Goal: Task Accomplishment & Management: Complete application form

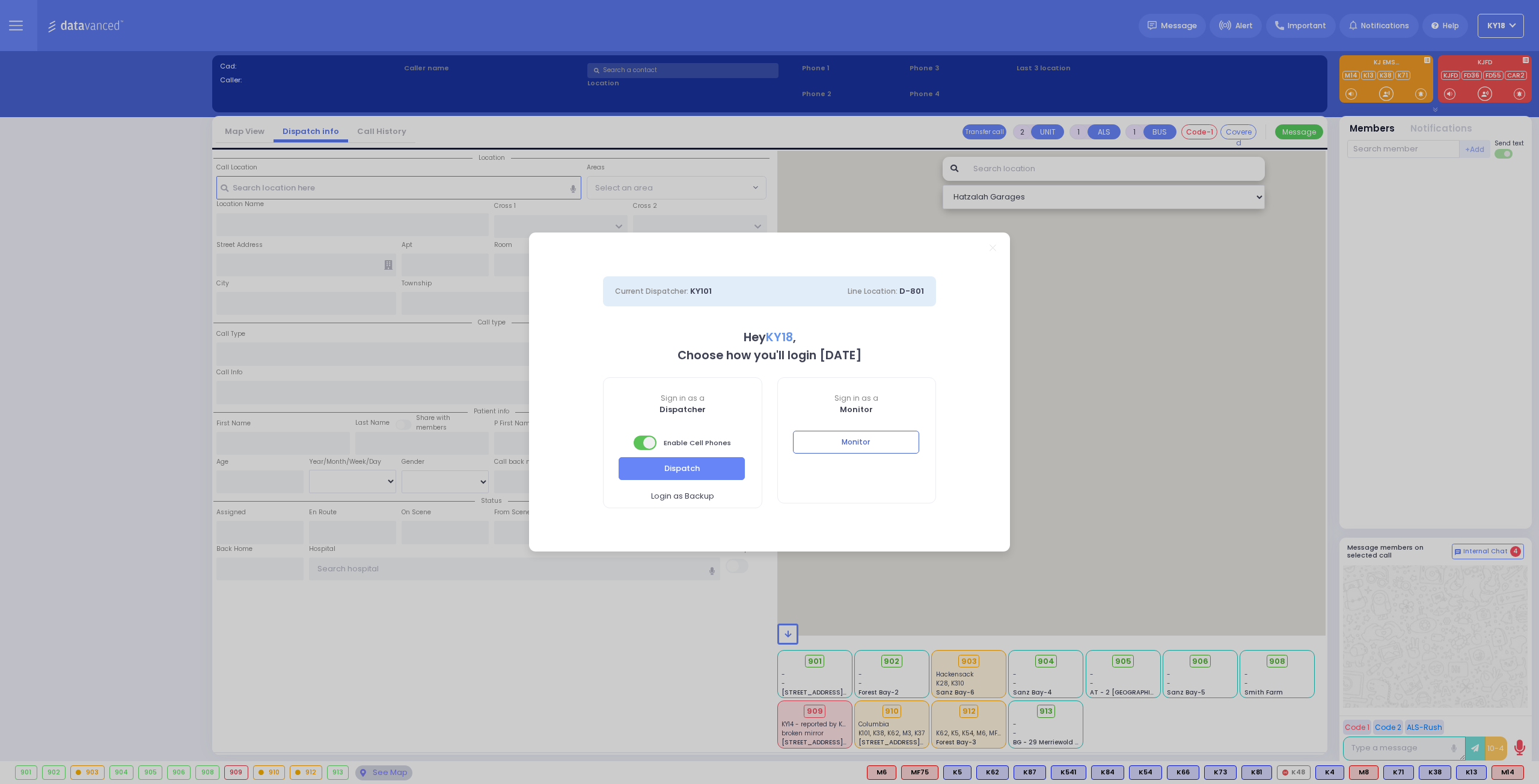
select select "16"
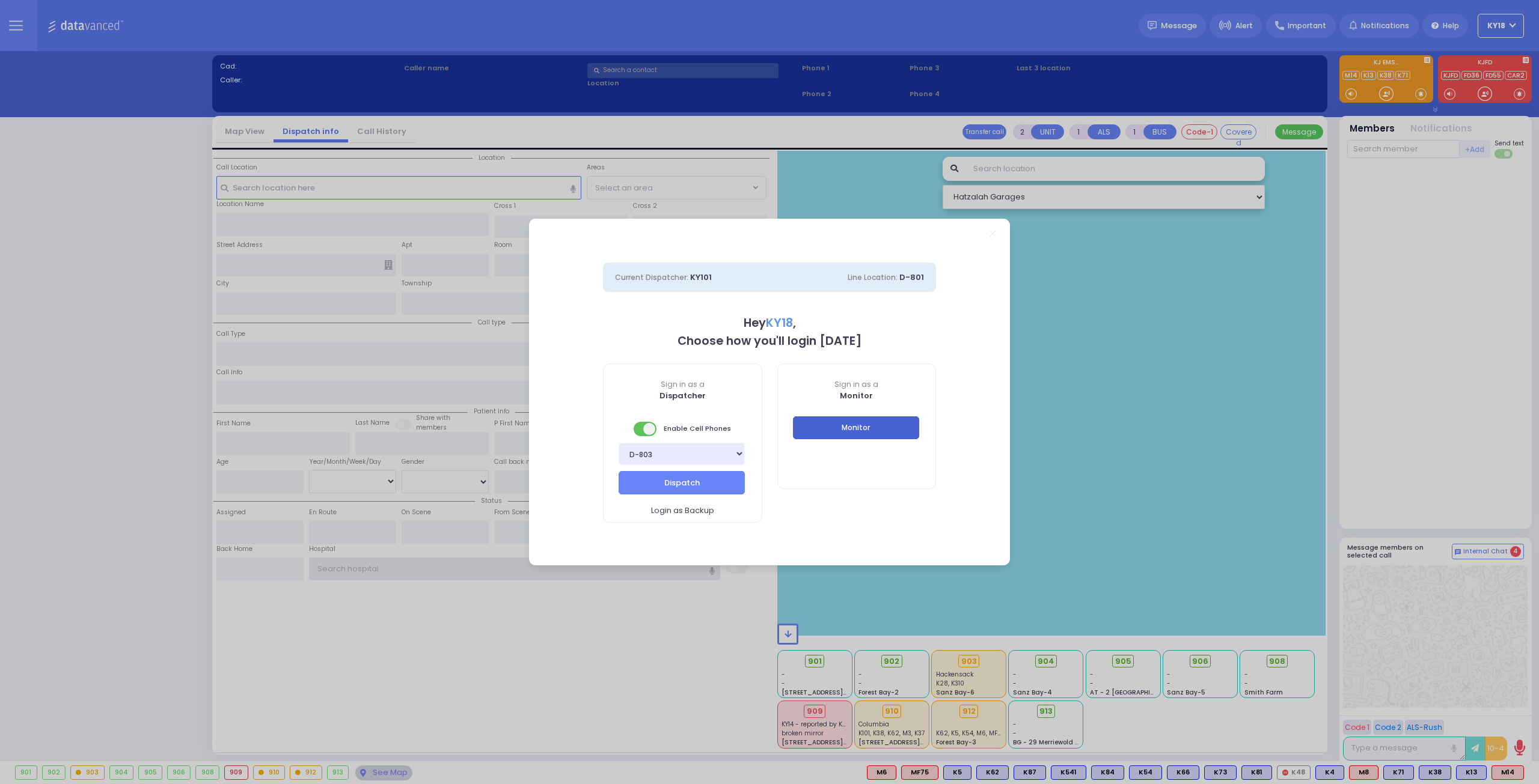
type input "ky18"
click at [836, 430] on button "Monitor" at bounding box center [856, 428] width 126 height 23
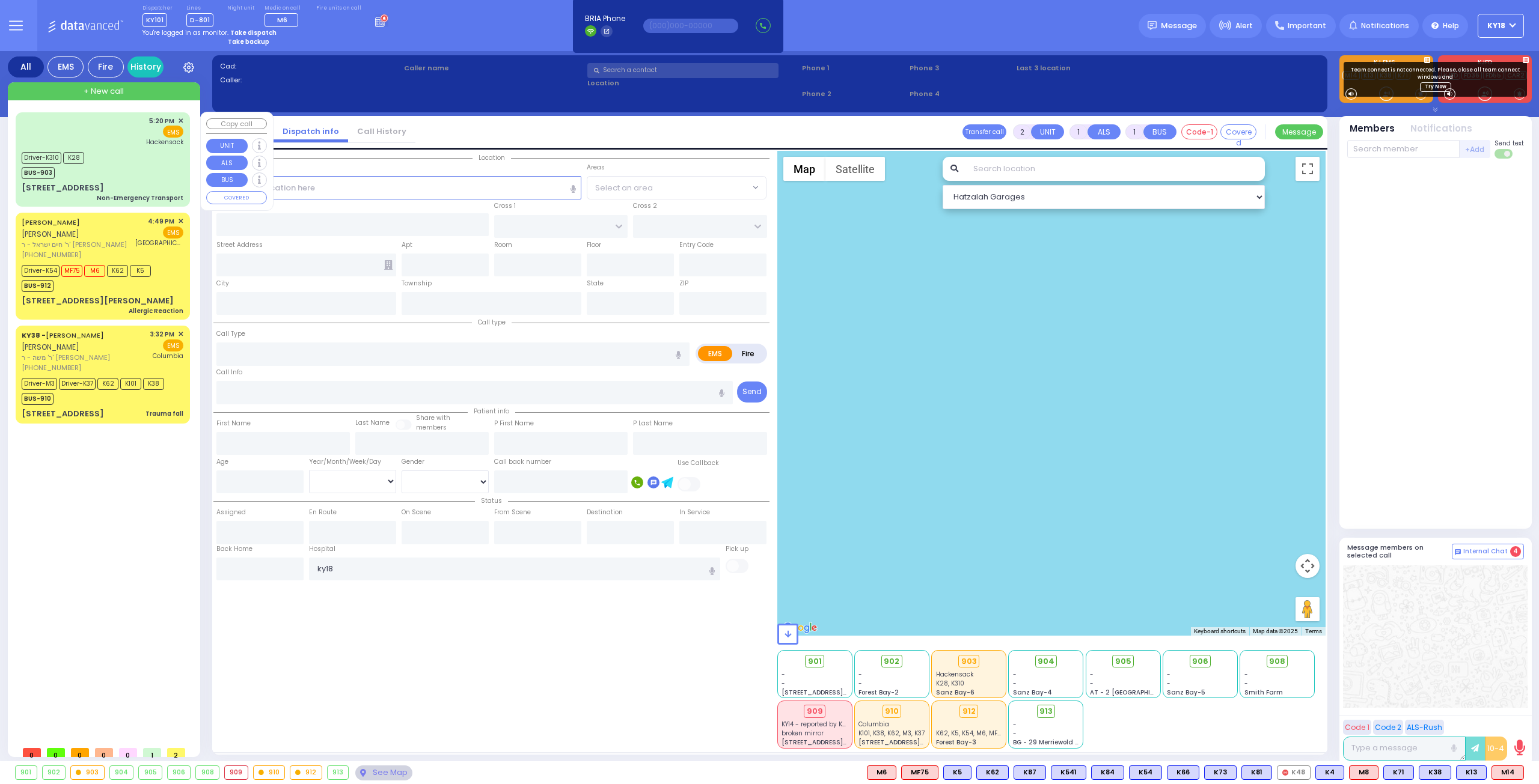
click at [113, 162] on div "Driver-K310 K28 BUS-903" at bounding box center [102, 164] width 162 height 30
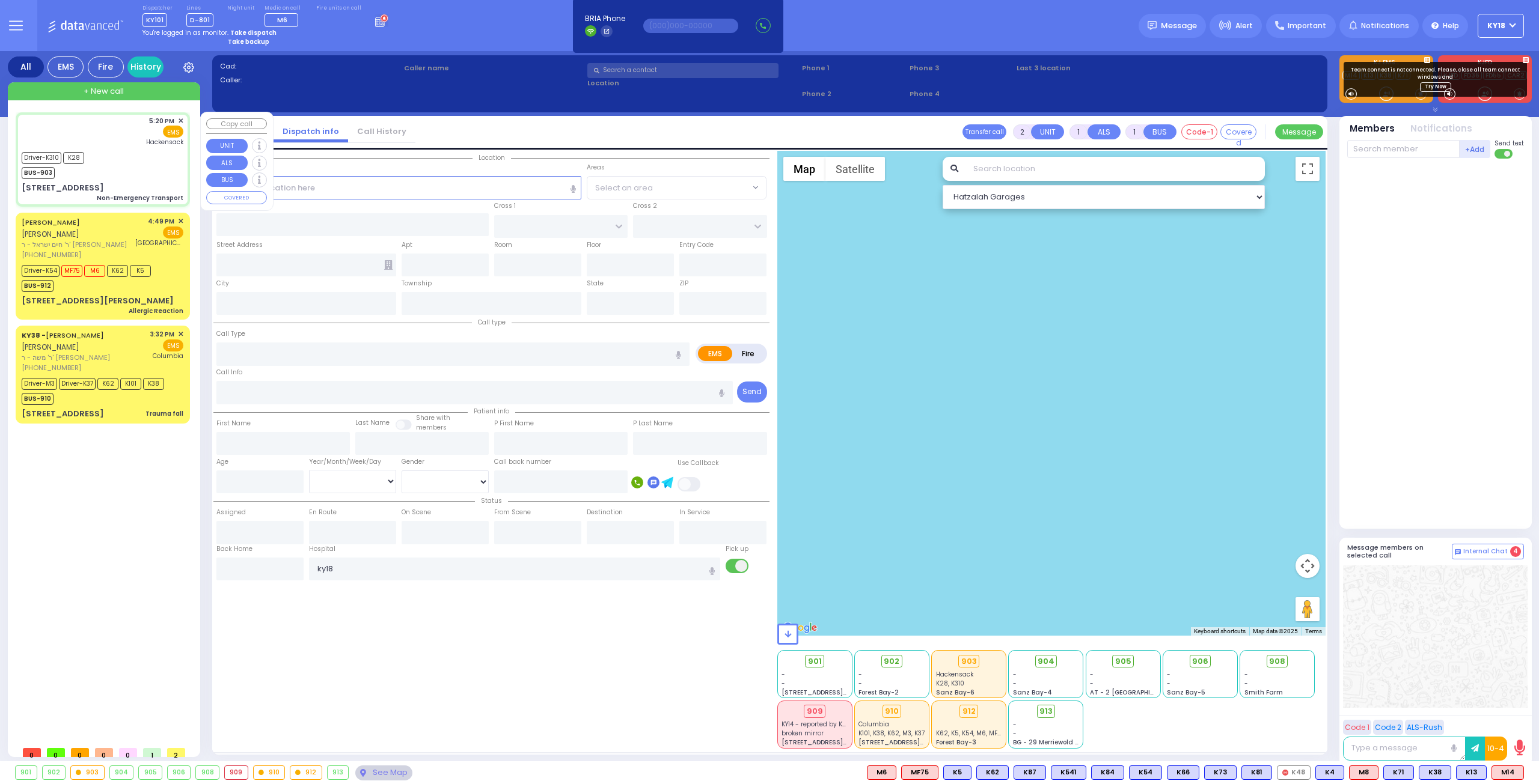
type input "6"
select select
type input "Non-Emergency Transport"
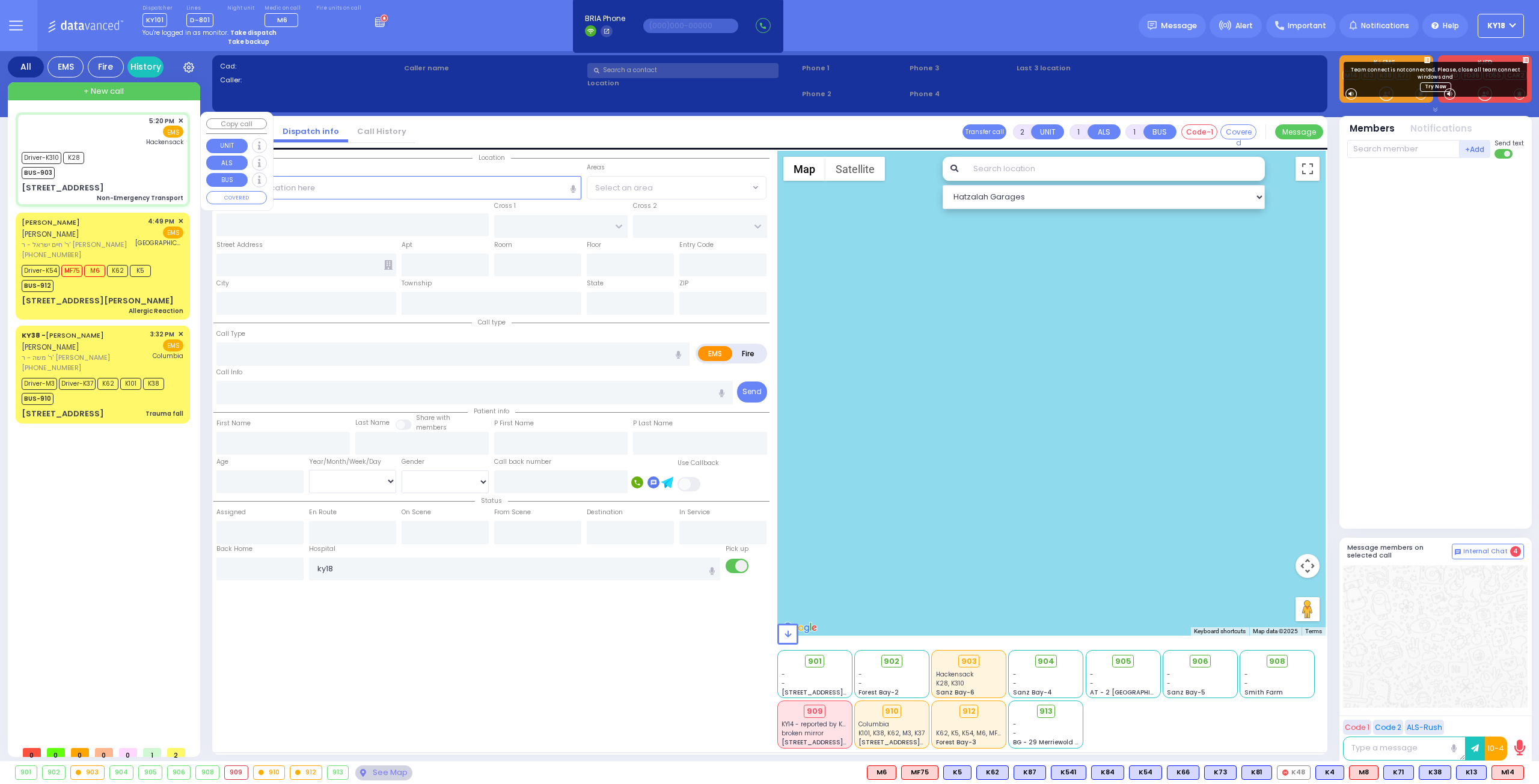
radio input "true"
type input "Dovi"
type input "Weinberger"
type input "1"
select select "Year"
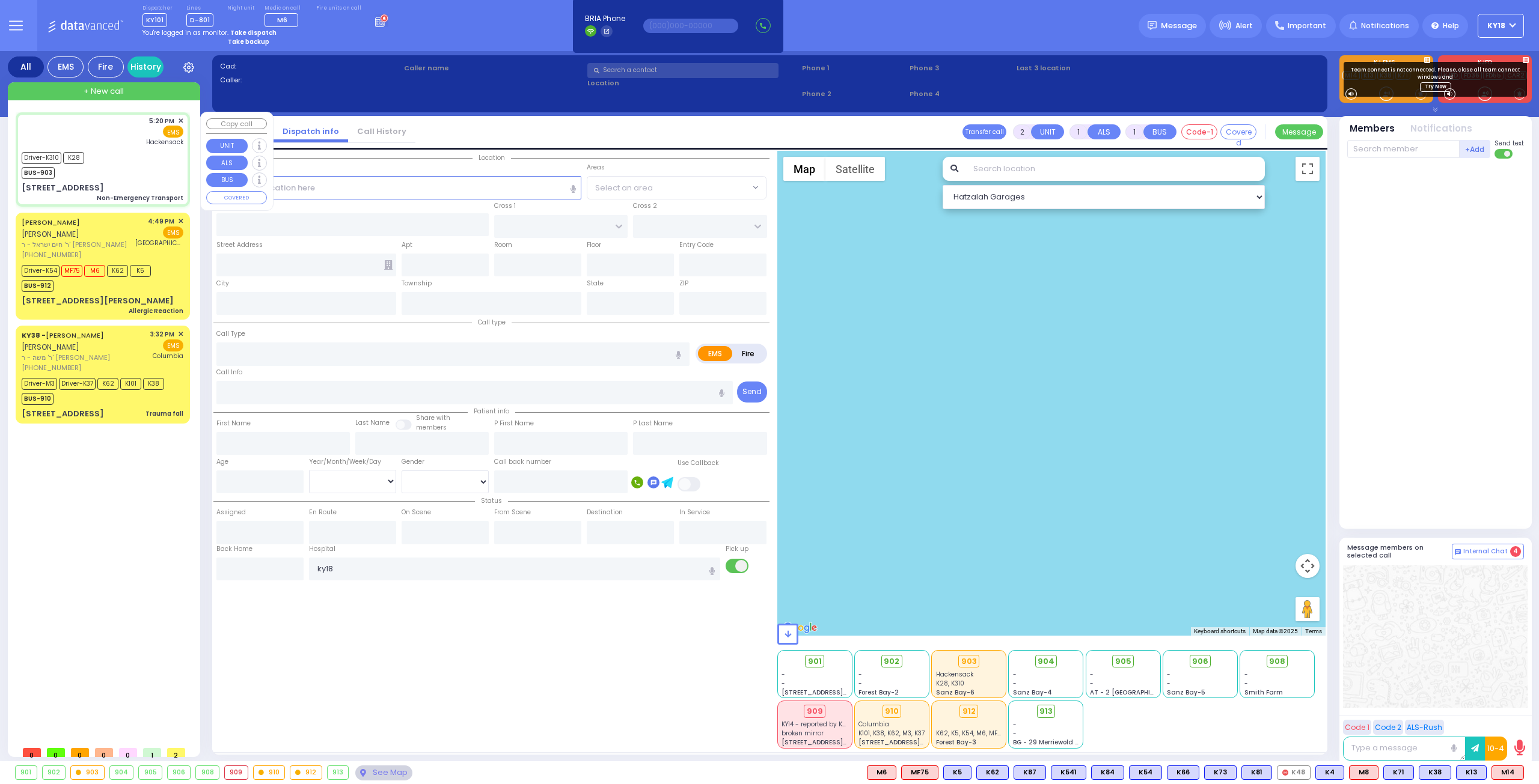
select select "[DEMOGRAPHIC_DATA]"
type input "17:20"
type input "17:21"
type input "16:50"
type input "17:00"
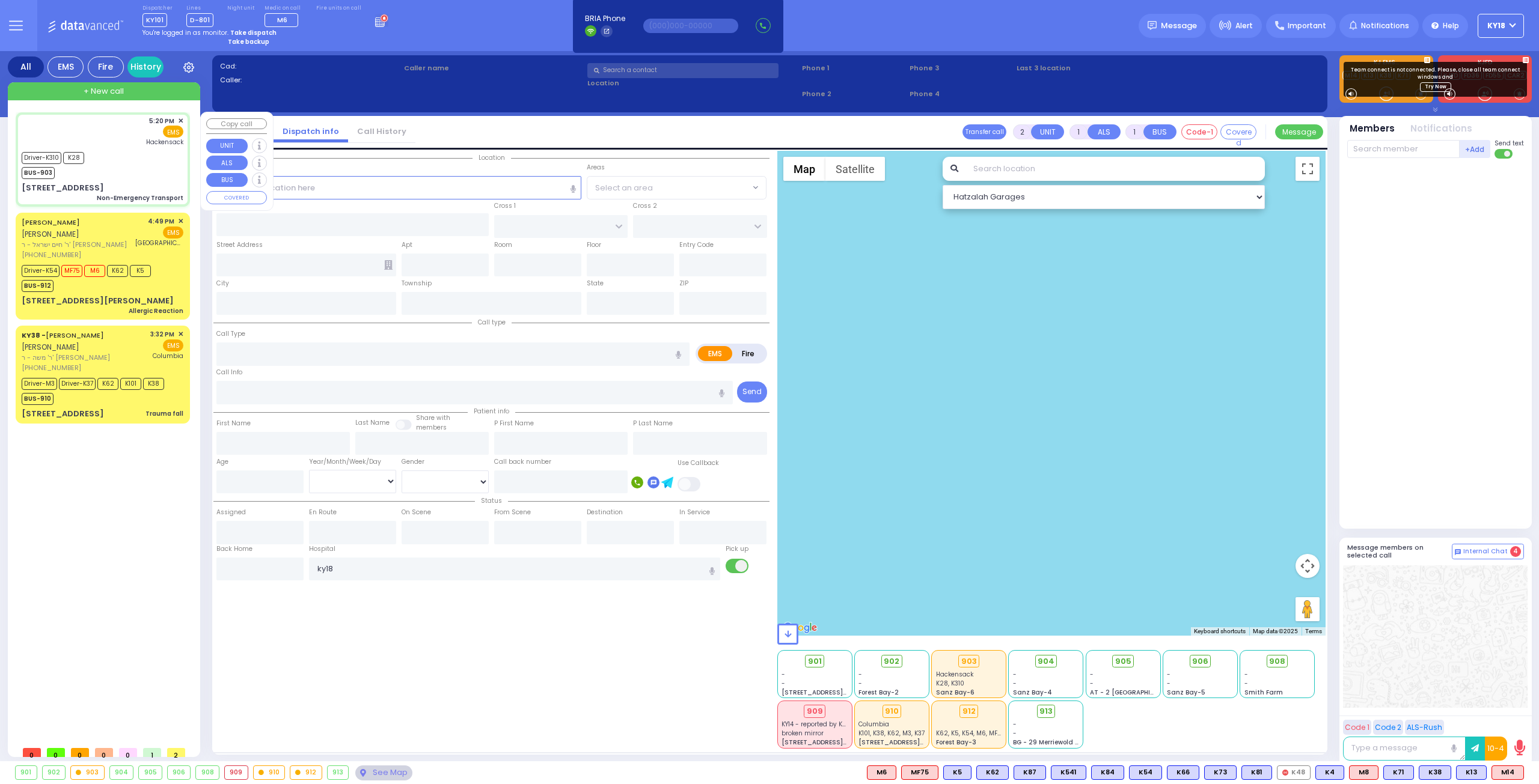
type input "[GEOGRAPHIC_DATA]"
select select "Hatzalah Garages"
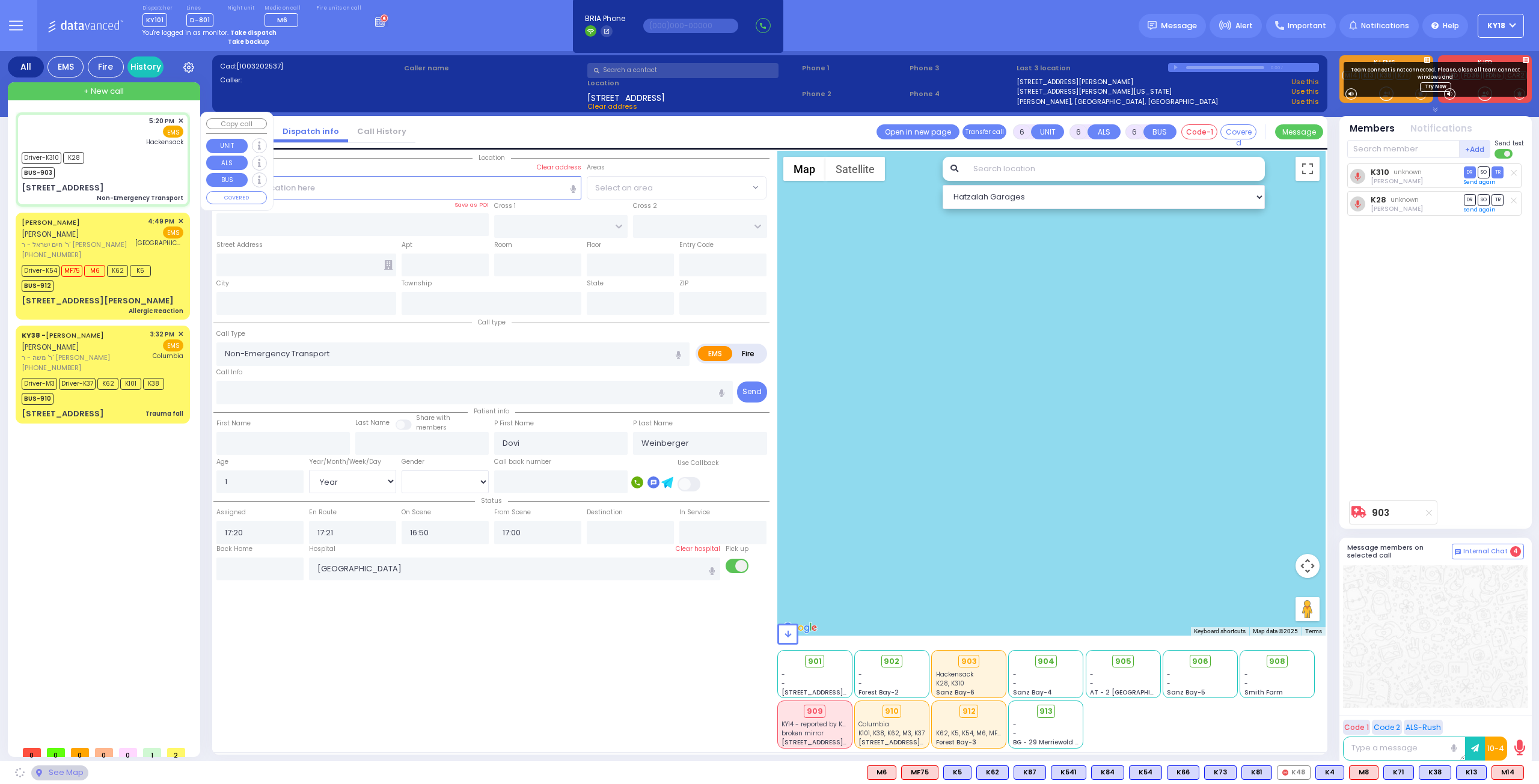
type input "KAHAN DR"
type input "GETZIL BERGER BLVD"
type input "[STREET_ADDRESS]"
type input "[PERSON_NAME]"
type input "[US_STATE]"
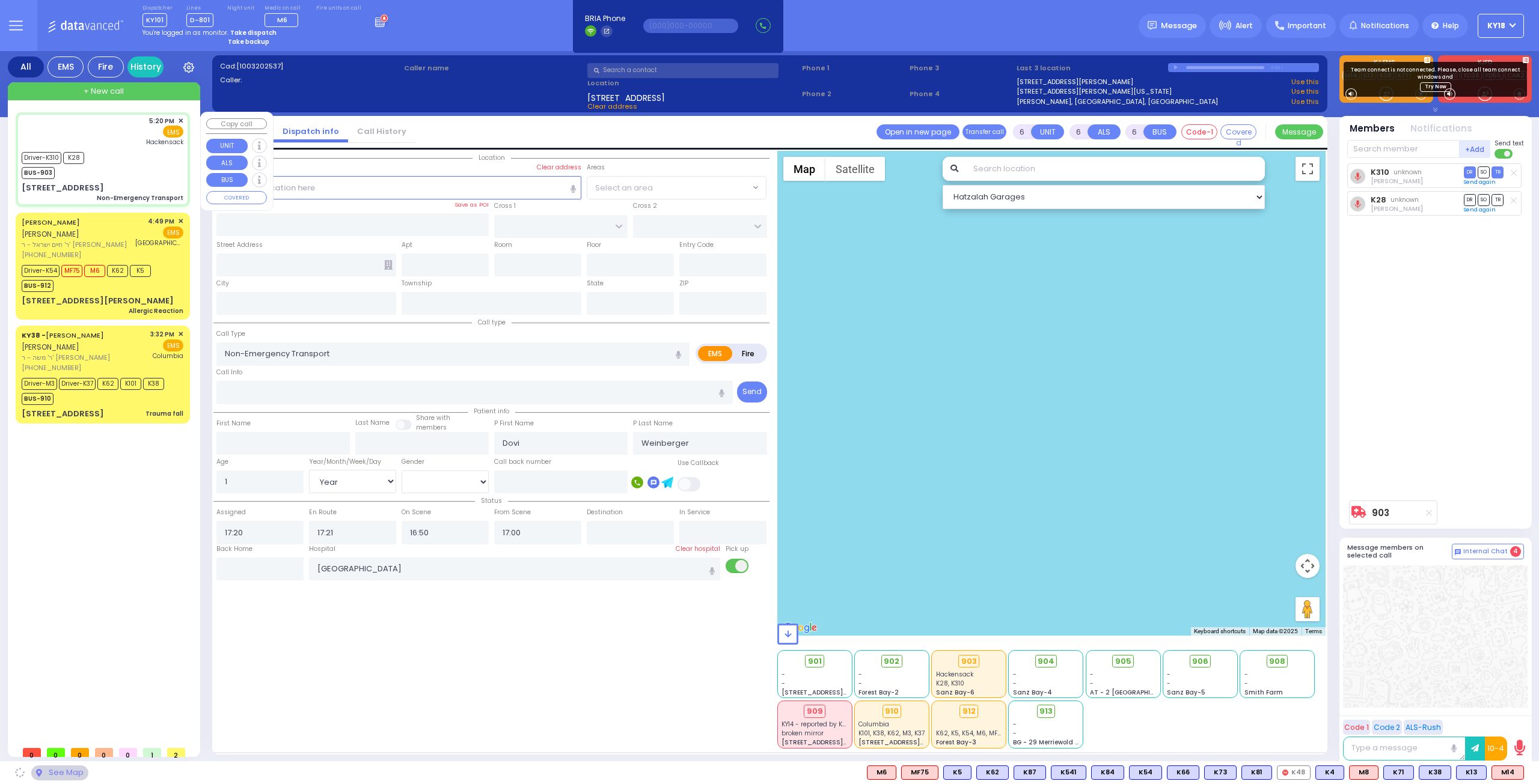
type input "10950"
select select "SECTION 4"
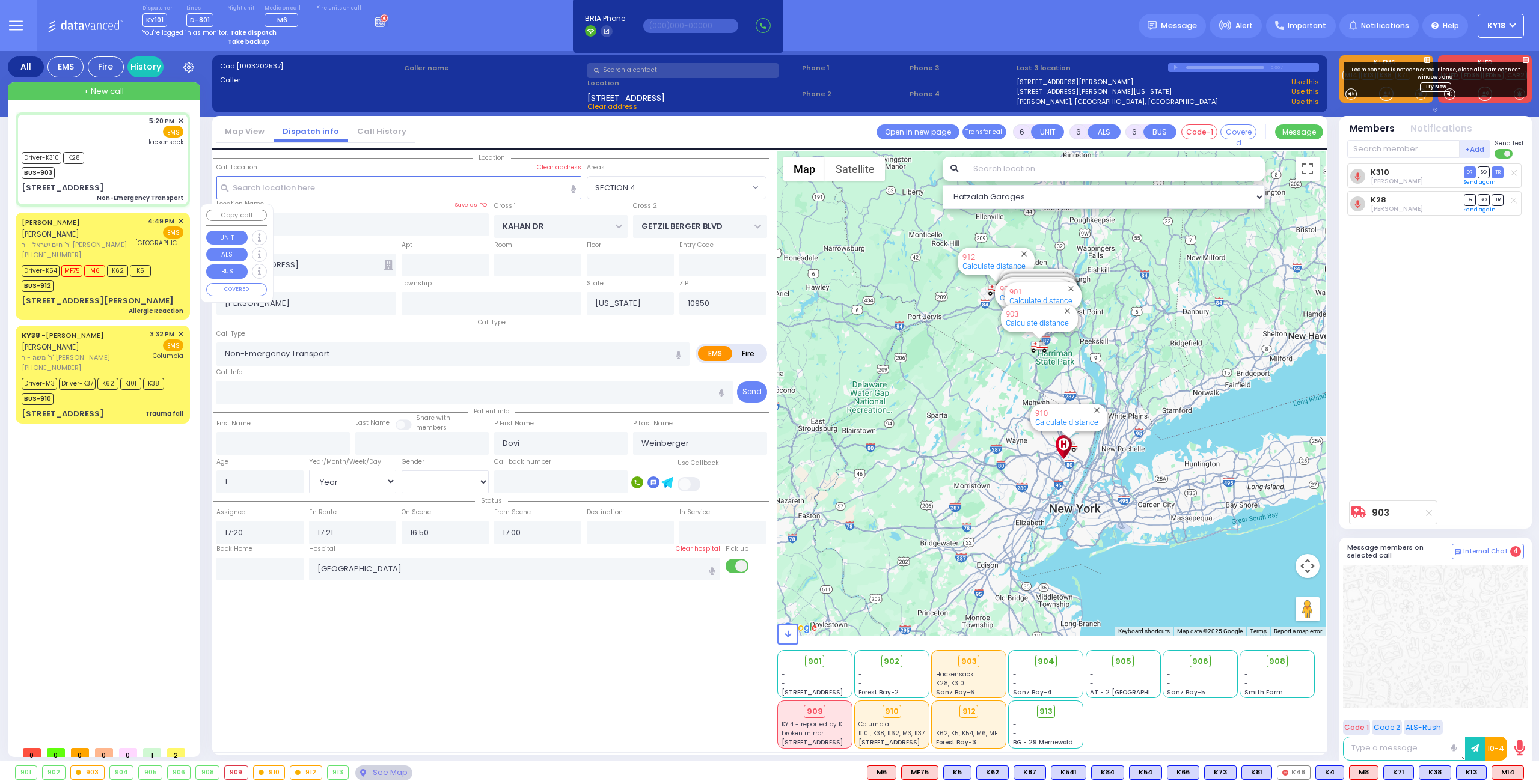
click at [107, 240] on span "ר' חיים ישראל - ר' [PERSON_NAME]" at bounding box center [77, 245] width 110 height 10
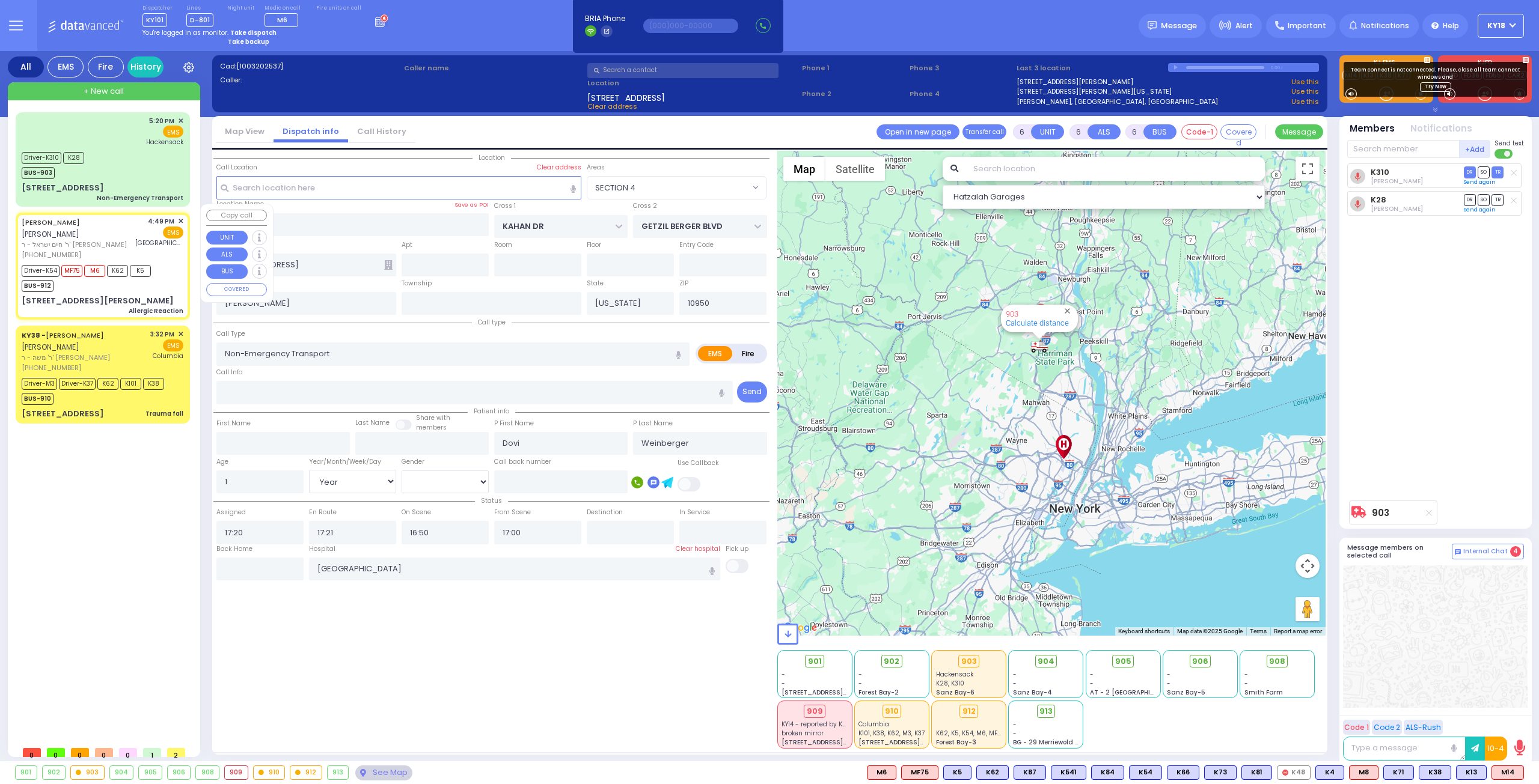
select select
type input "Allergic Reaction"
radio input "true"
type input "[PERSON_NAME]"
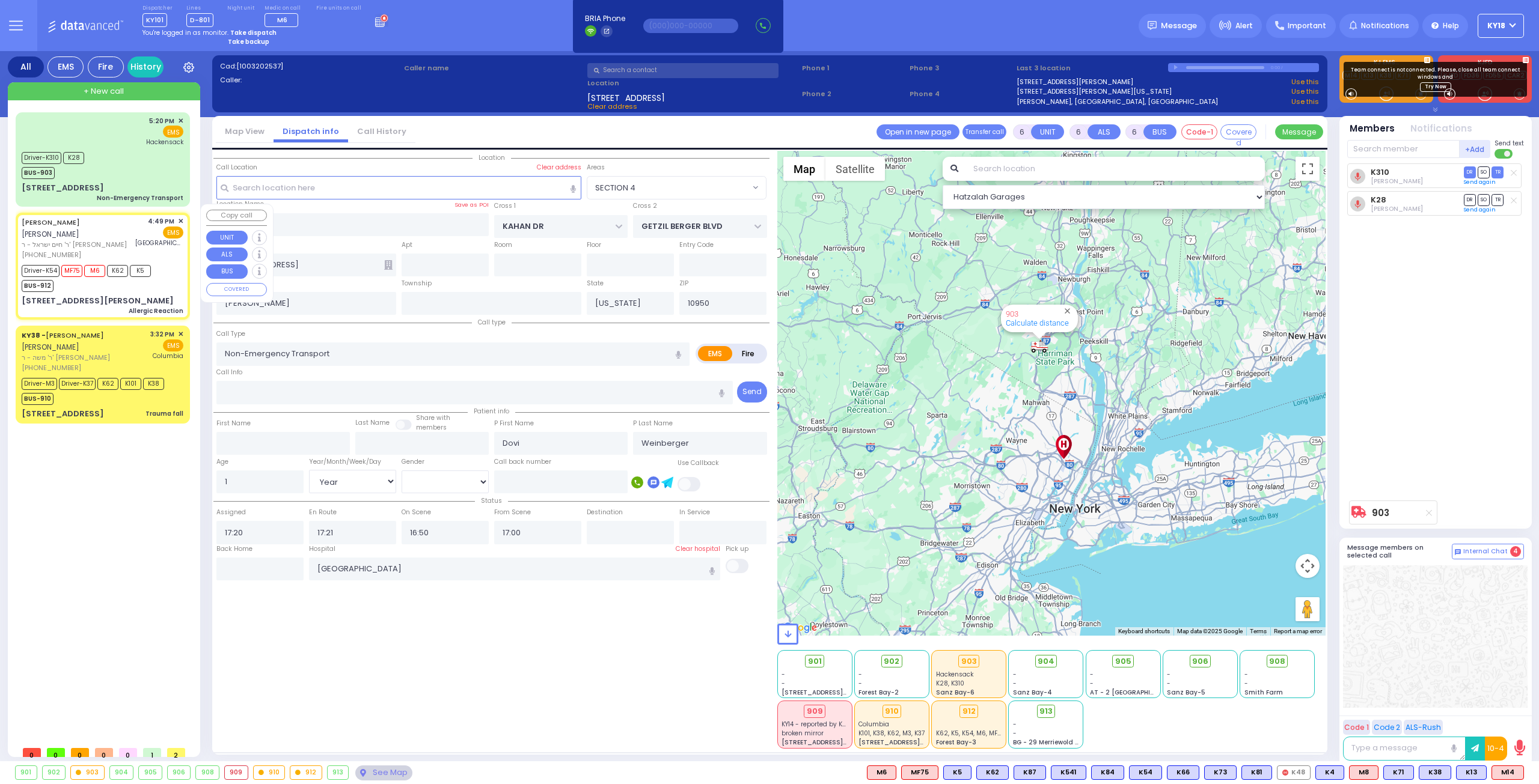
type input "Rivka"
type input "[PERSON_NAME]"
type input "28"
select select "Year"
select select "[DEMOGRAPHIC_DATA]"
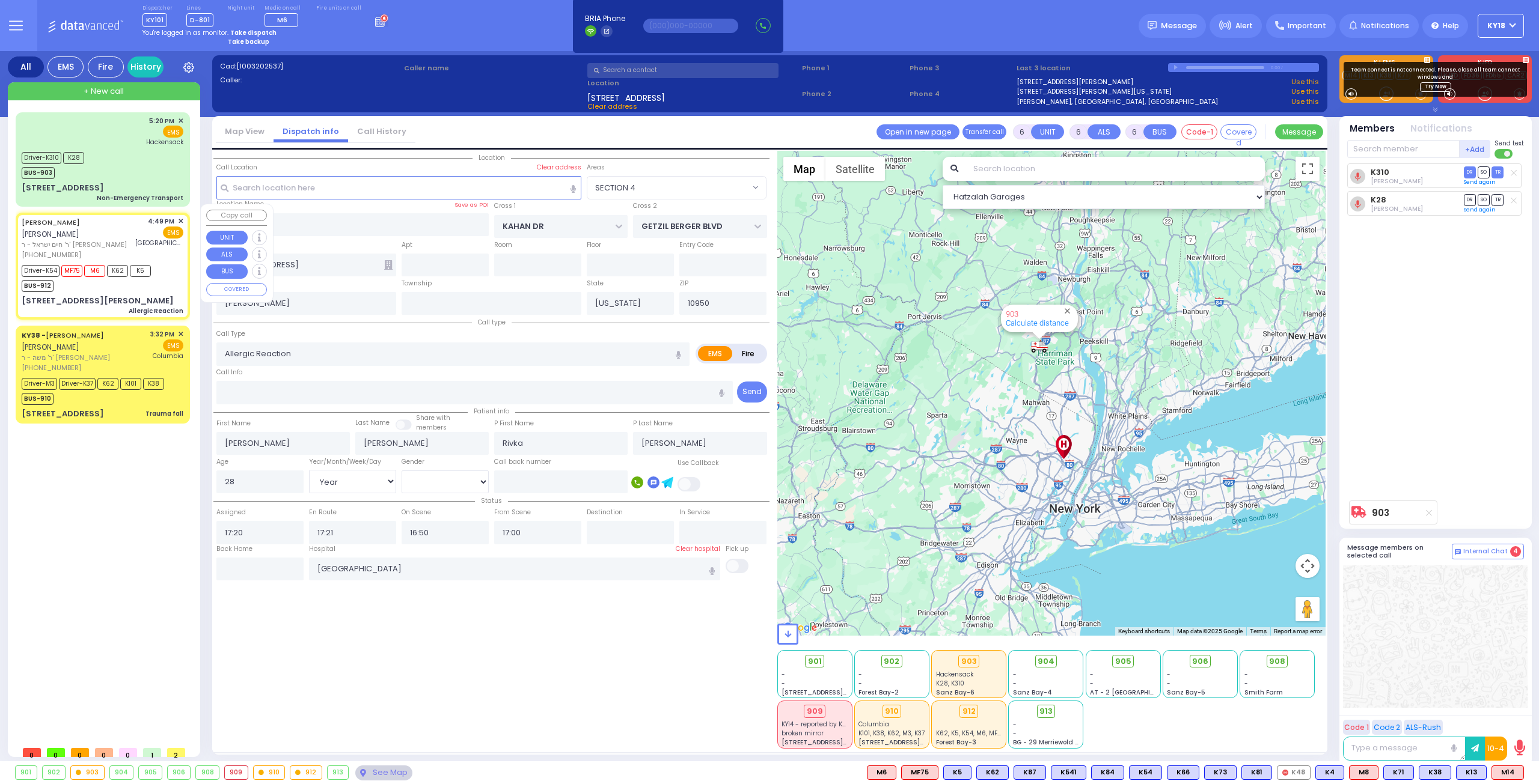
type input "16:49"
type input "16:51"
type input "16:52"
type input "17:31"
type input "[GEOGRAPHIC_DATA]"
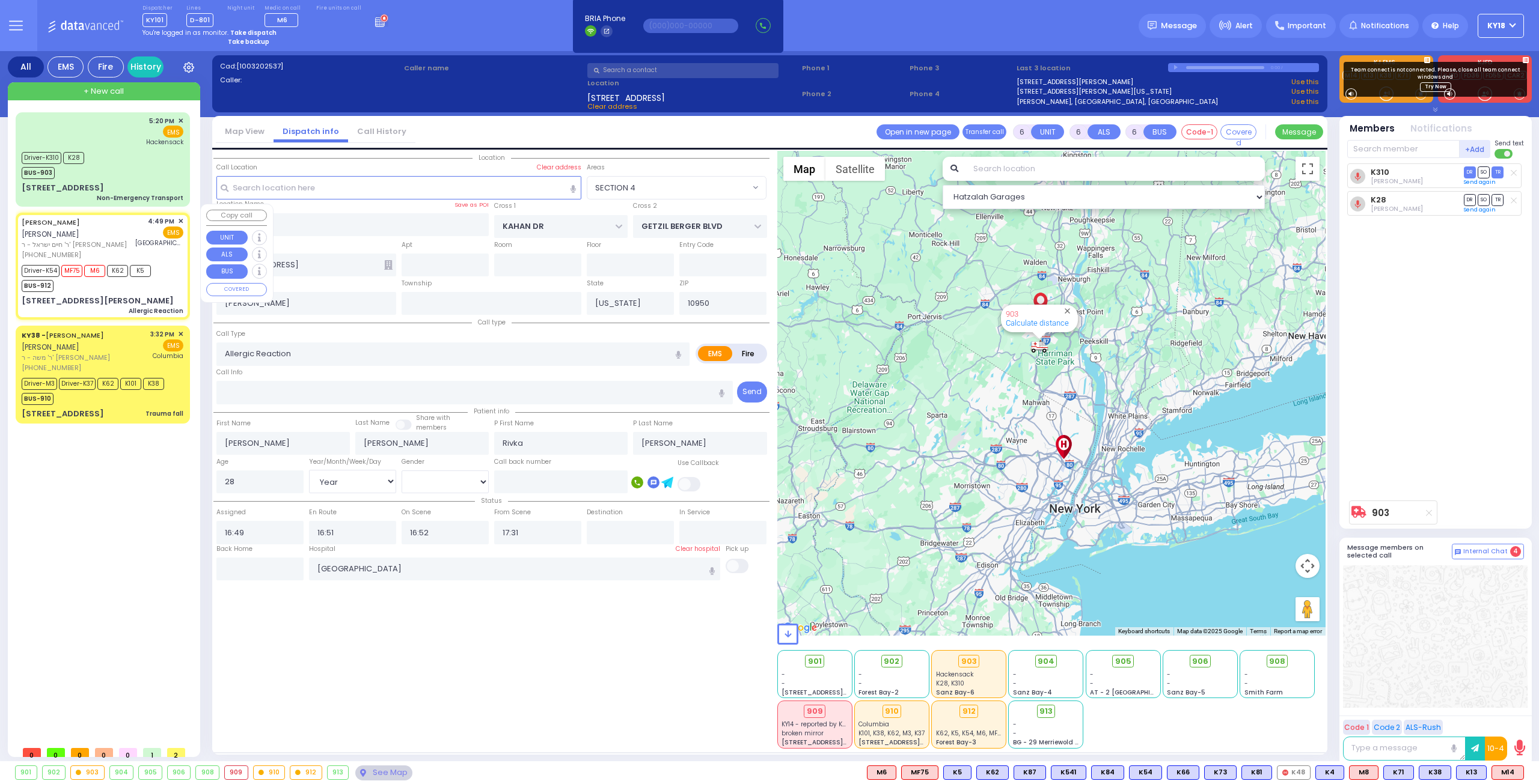
type input "GETZIL BERGER BLVD"
type input "KAHAN DR"
type input "15 [PERSON_NAME] BLVD"
type input "112"
type input "Monroe"
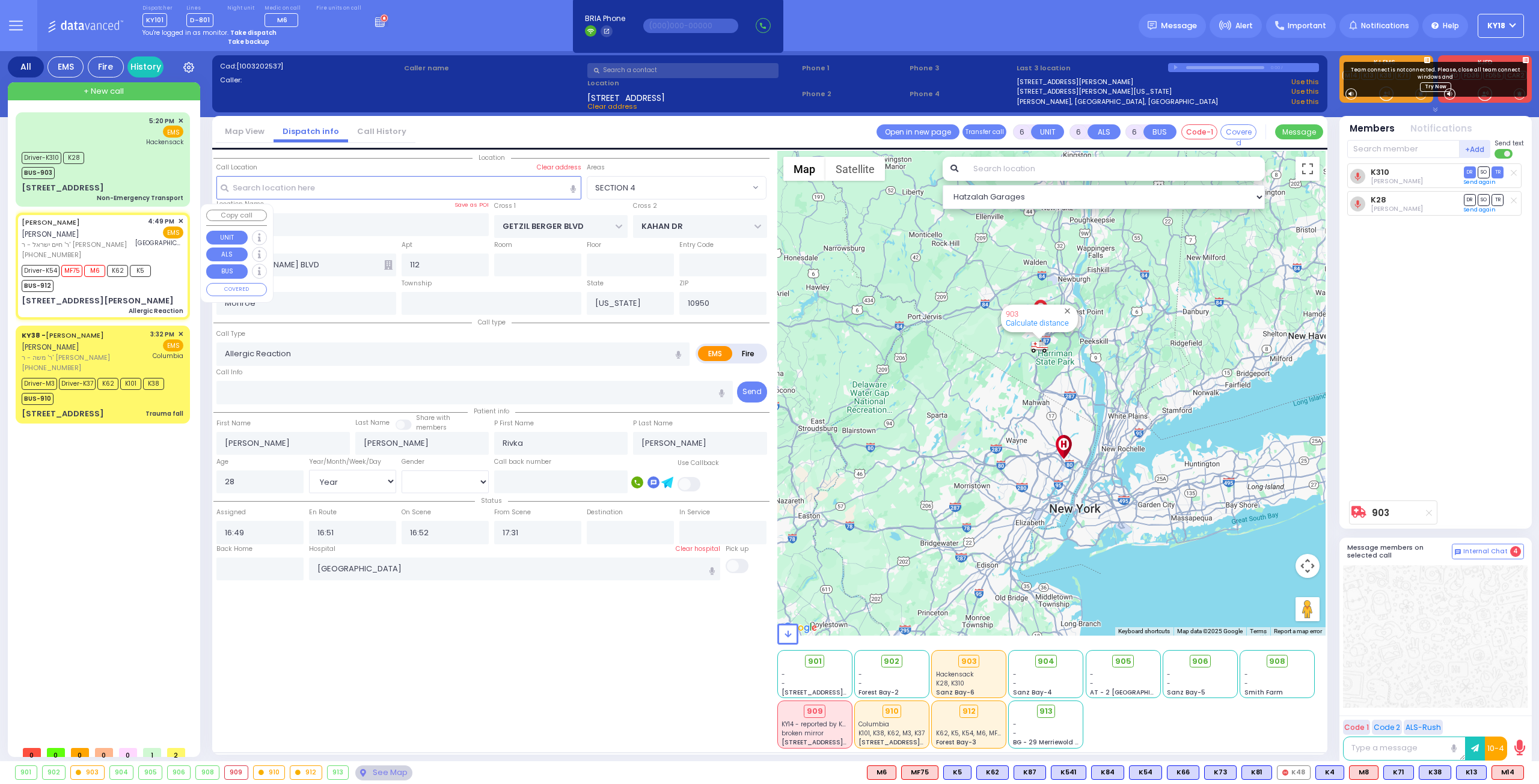
select select "Hatzalah Garages"
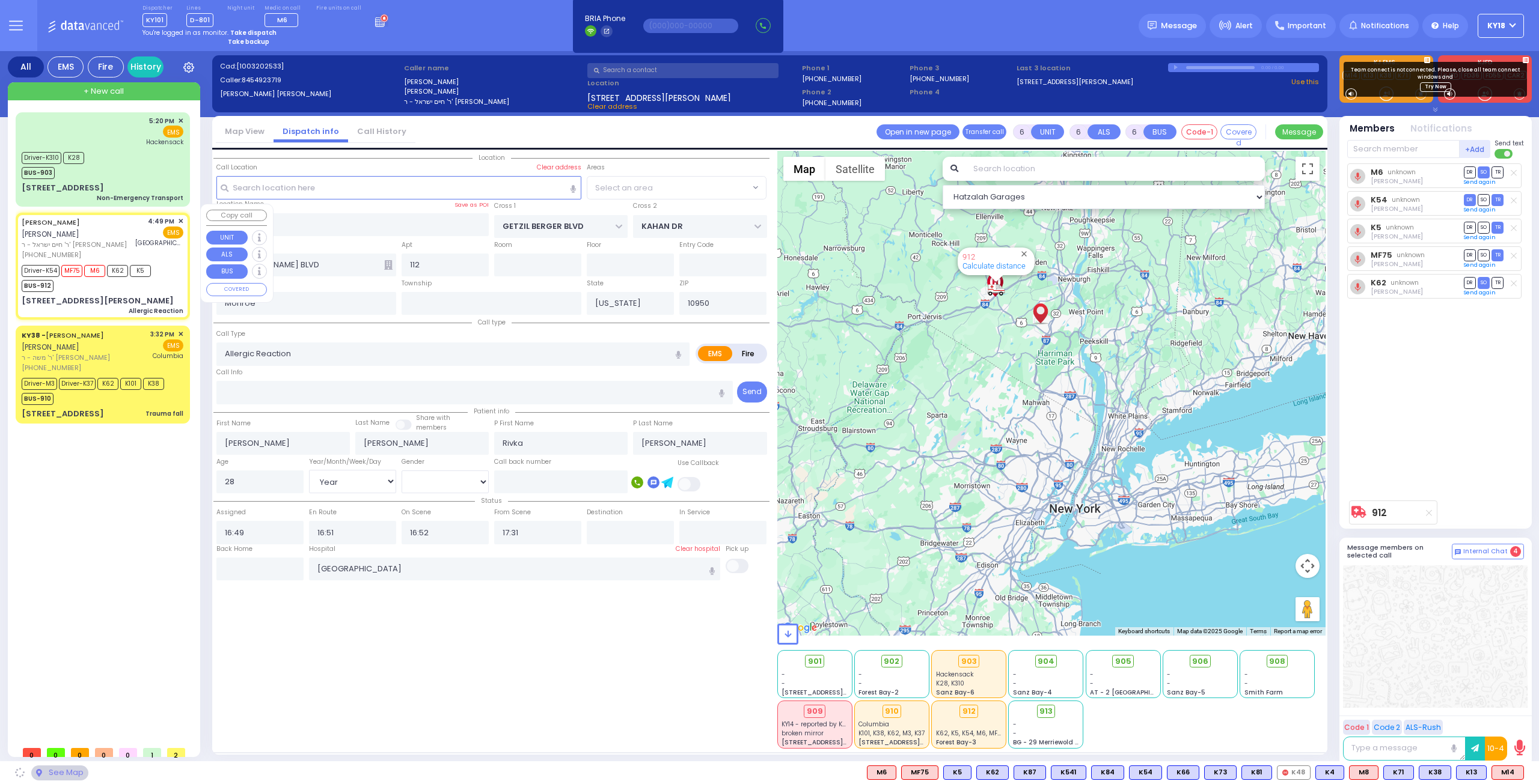
select select "SECTION 4"
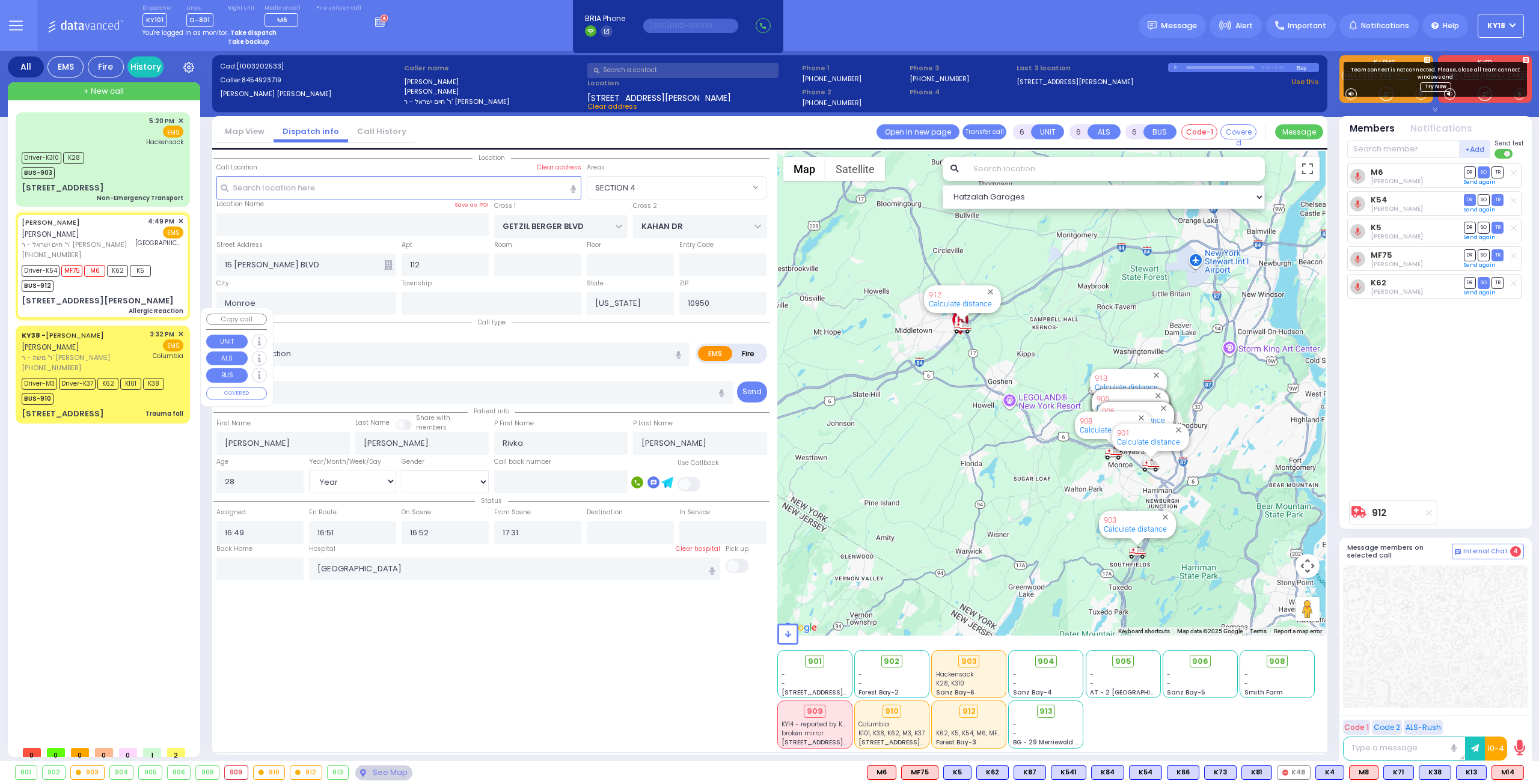
click at [124, 330] on div "KY38 - [PERSON_NAME] [PERSON_NAME]" at bounding box center [84, 341] width 124 height 23
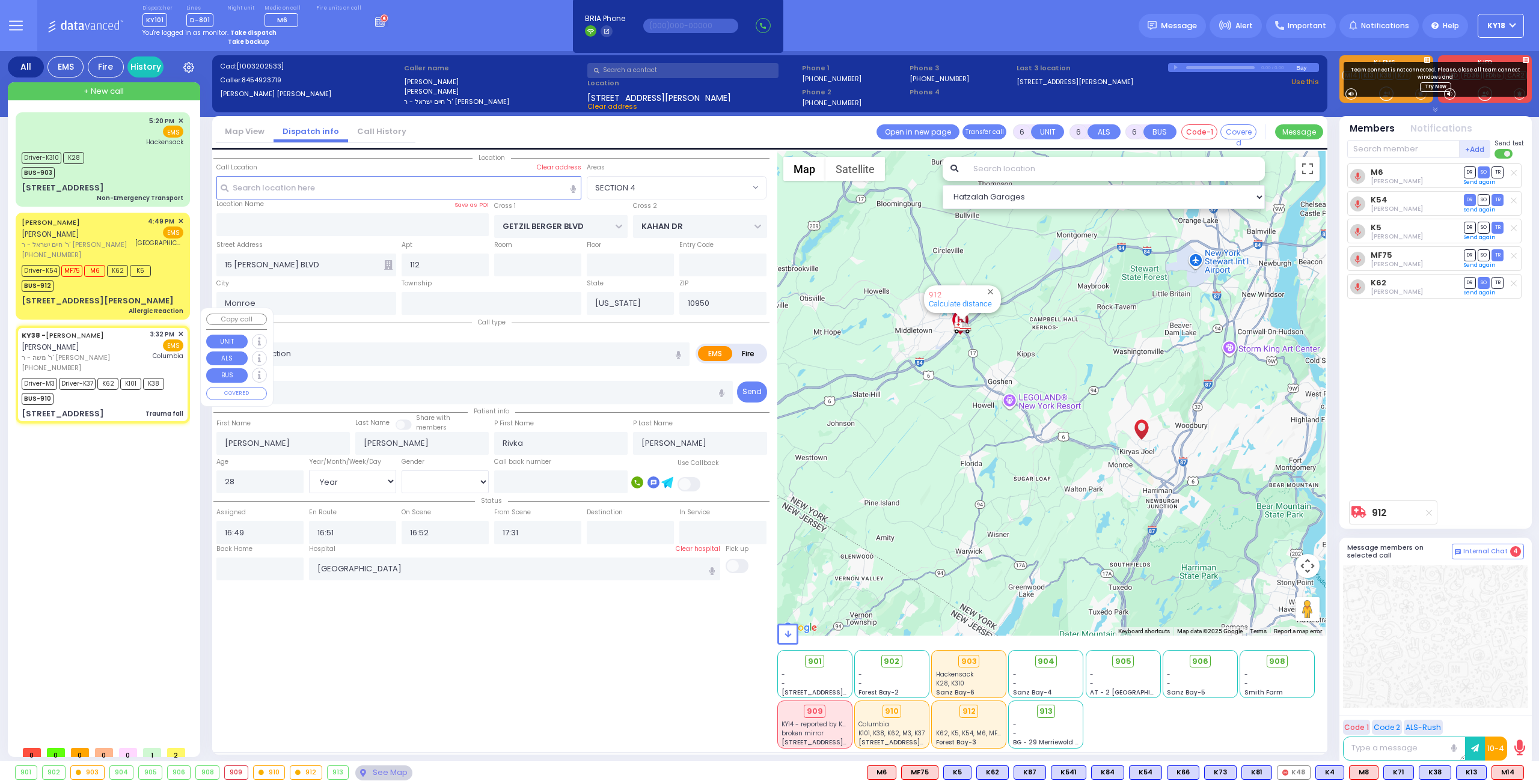
select select
type input "Trauma fall"
radio input "true"
type input "[PERSON_NAME]"
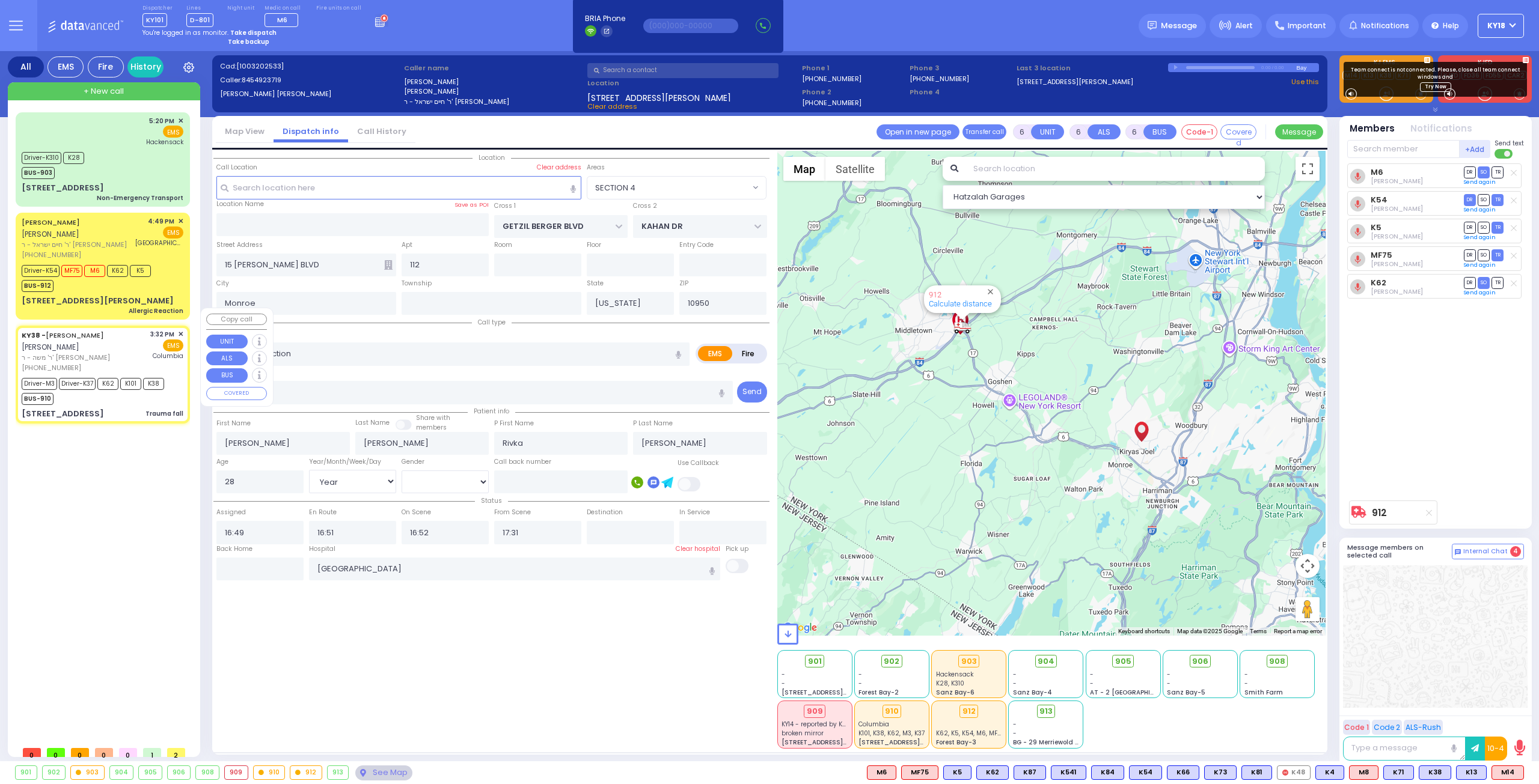
type input "Morrecha"
type input "[PERSON_NAME]"
type input "20"
select select "Year"
select select "[DEMOGRAPHIC_DATA]"
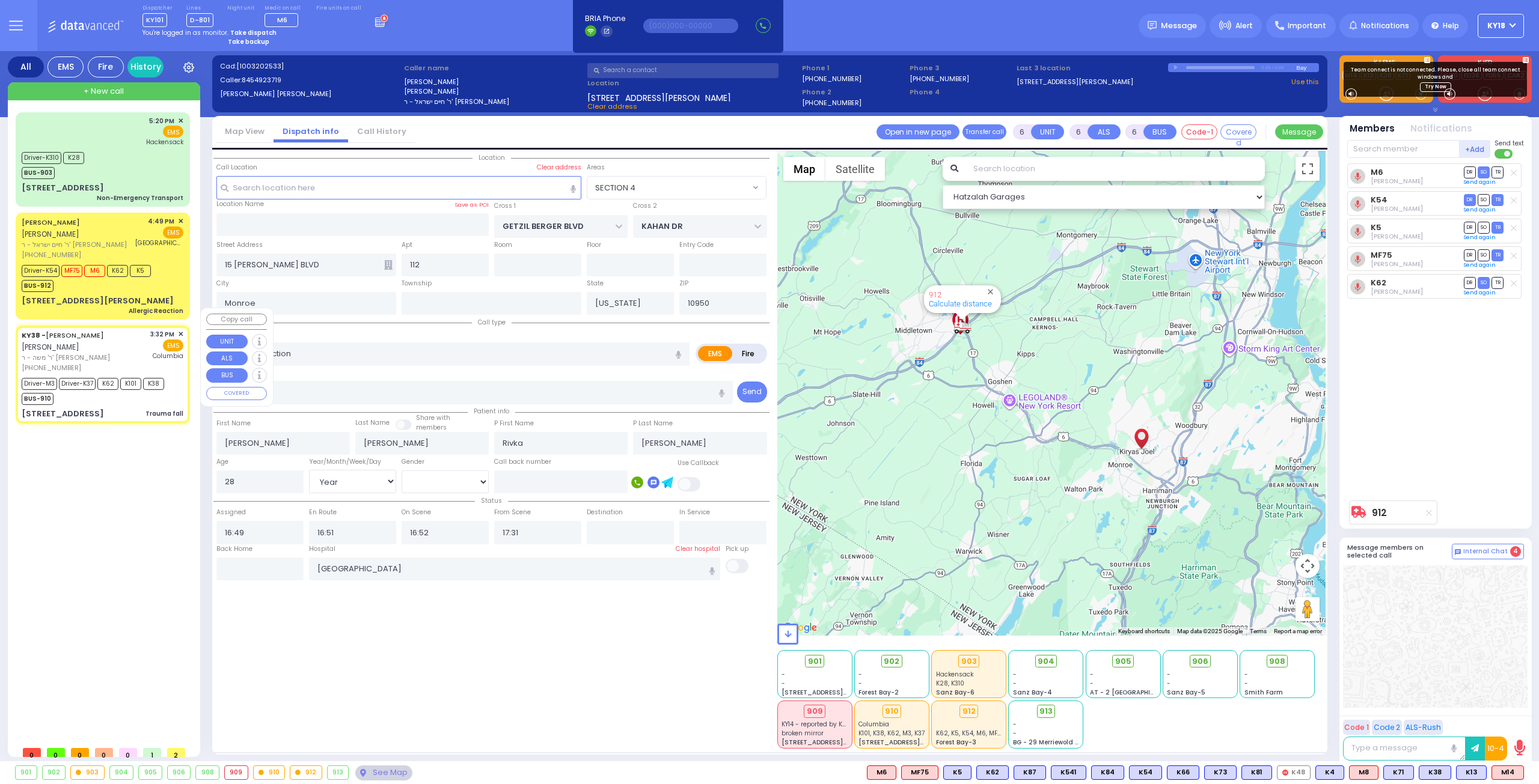
type input "15:32"
type input "15:34"
type input "15:42"
type input "15:59"
type input "16:45"
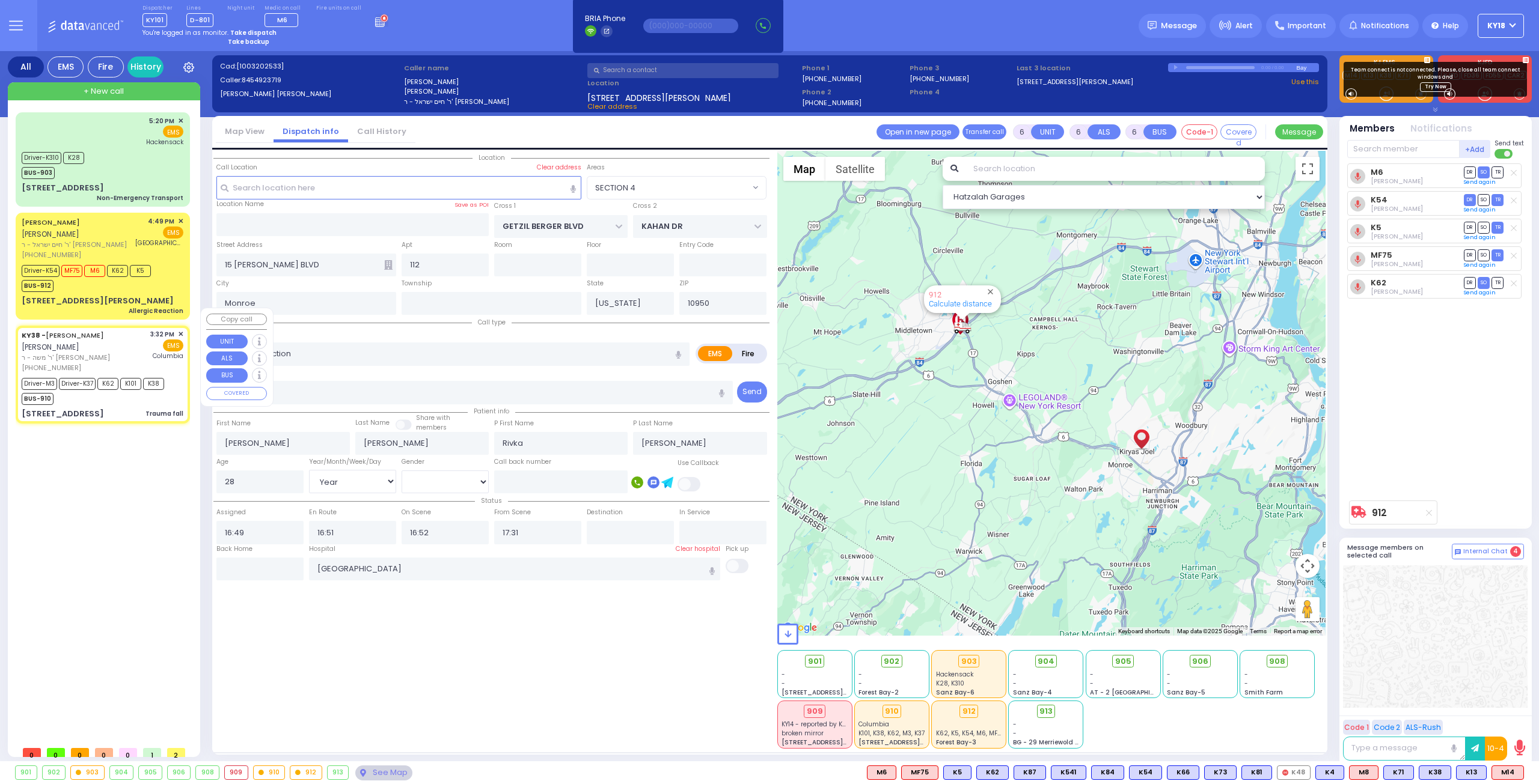
type input "17:09"
type input "[US_STATE][GEOGRAPHIC_DATA]- [GEOGRAPHIC_DATA]"
type input "KAHAN DR"
type input "PRAG BLVD"
type input "[STREET_ADDRESS]"
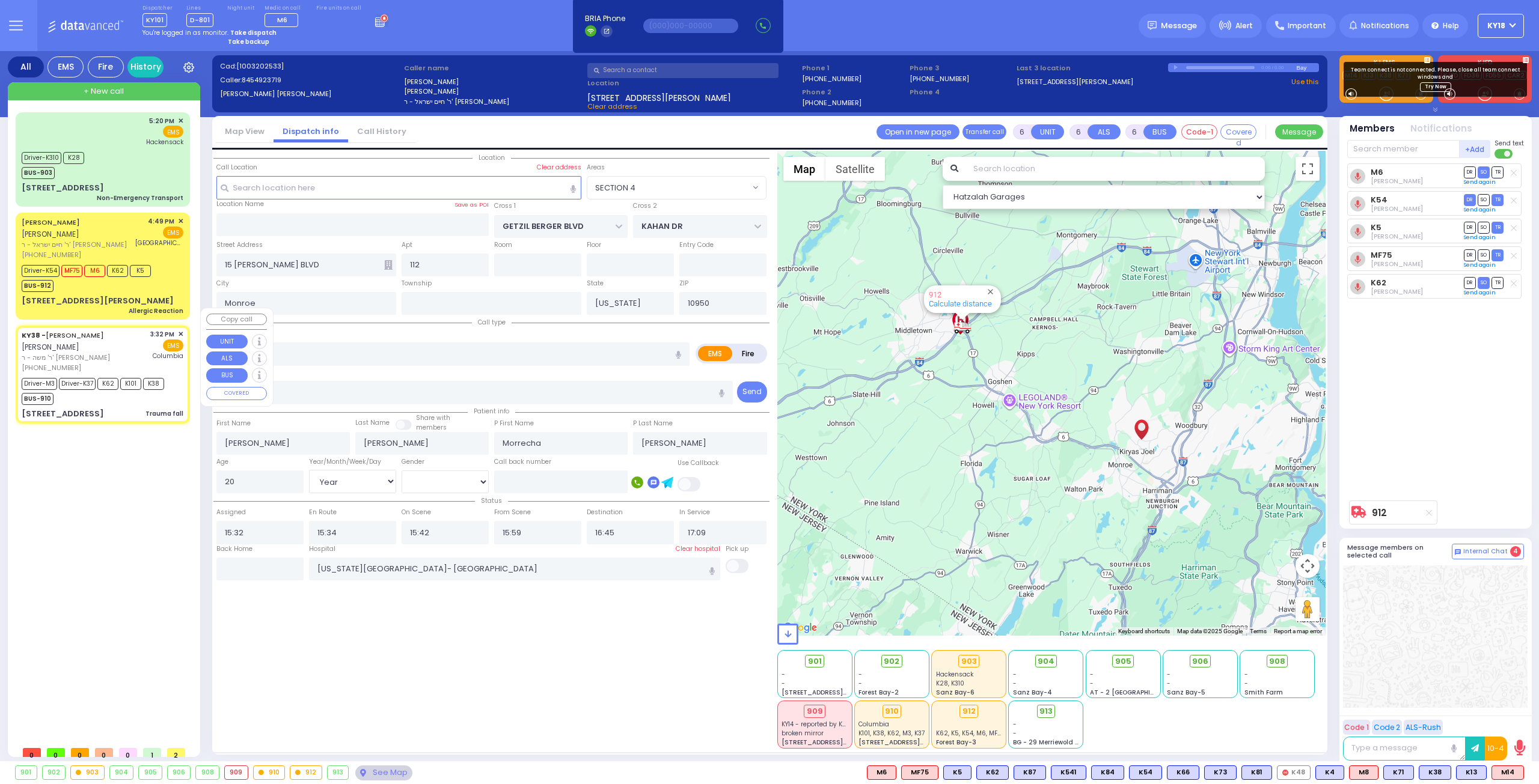
type input "202"
type input "10950 Cross Streets: : KAHAN DR/DAJ BLVD"
select select "Hatzalah Garages"
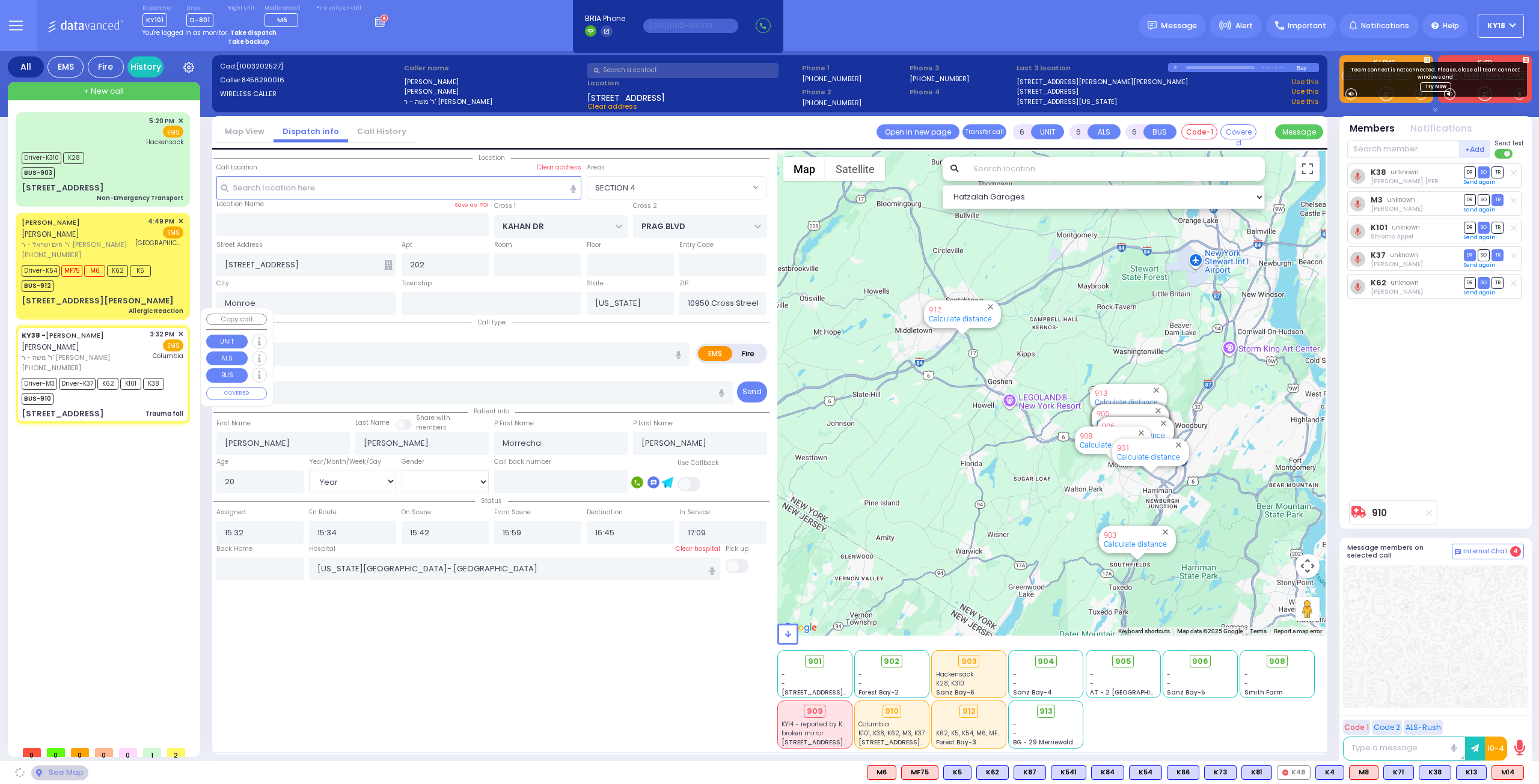
select select "SECTION 4"
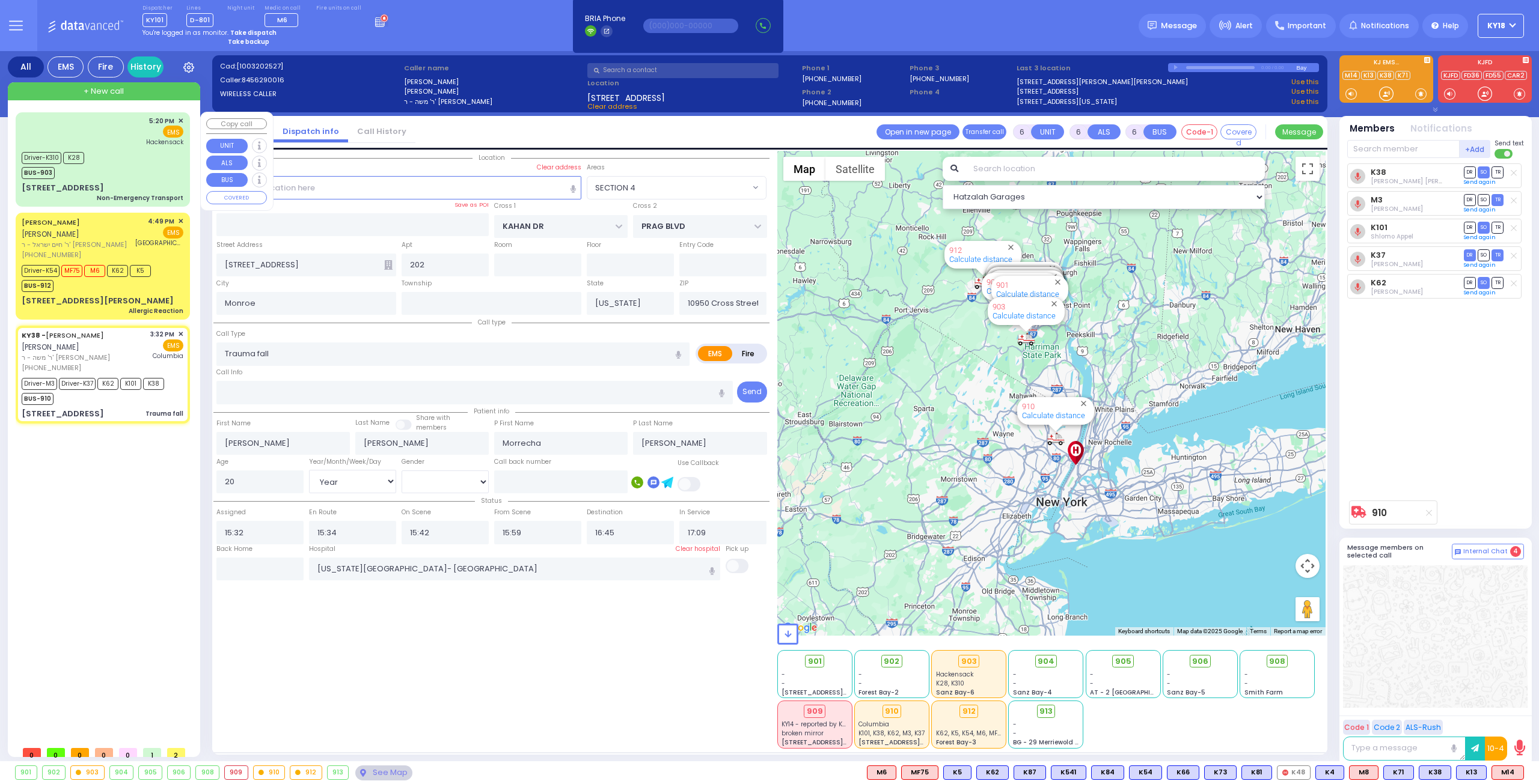
click at [128, 179] on div "5:20 PM ✕ EMS [GEOGRAPHIC_DATA]" at bounding box center [103, 159] width 169 height 91
select select
type input "Non-Emergency Transport"
radio input "true"
type input "Dovi"
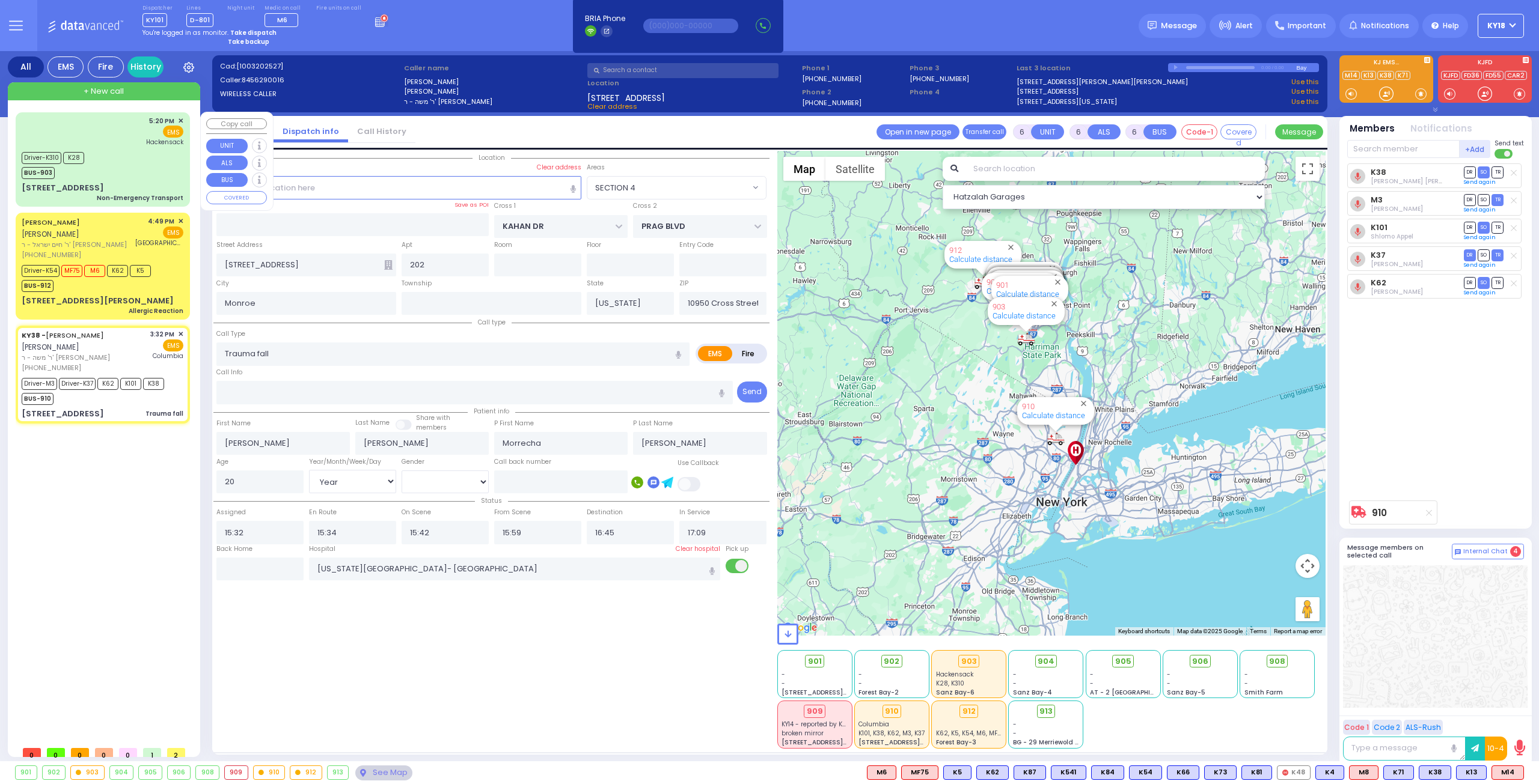
type input "Weinberger"
type input "1"
select select "Year"
select select "[DEMOGRAPHIC_DATA]"
type input "17:20"
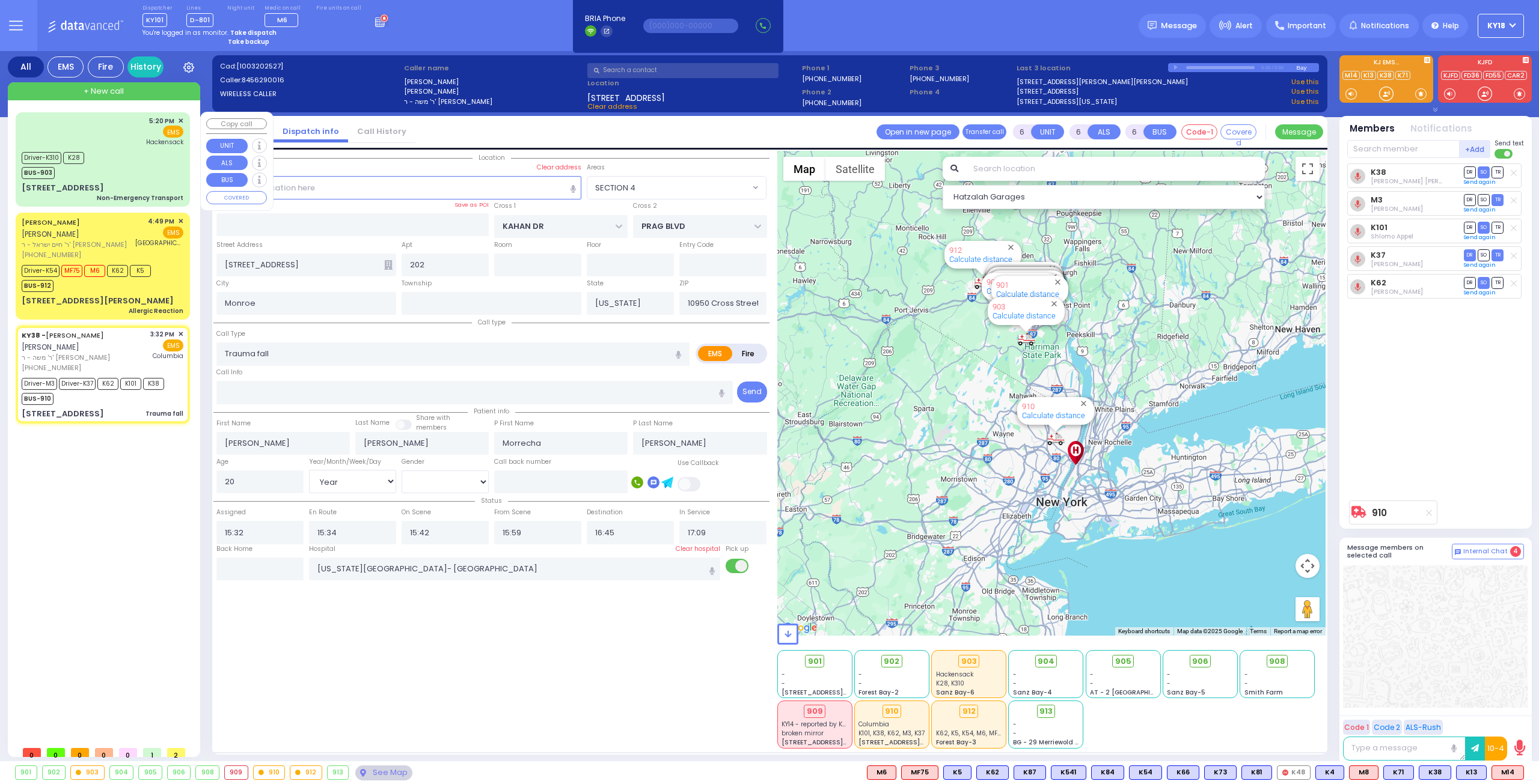
type input "17:21"
type input "16:50"
type input "17:00"
type input "[GEOGRAPHIC_DATA]"
select select "Hatzalah Garages"
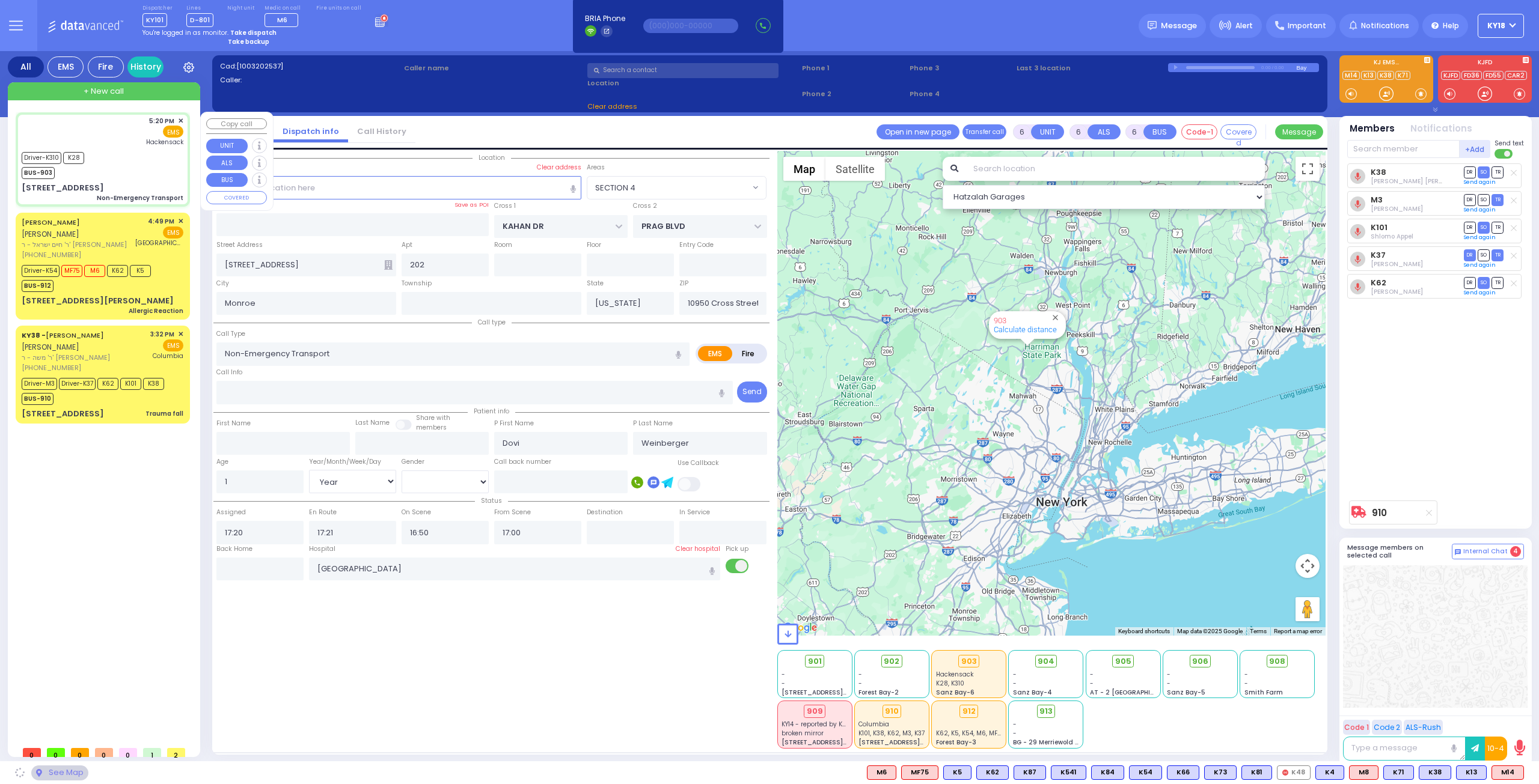
type input "GETZIL BERGER BLVD"
type input "[STREET_ADDRESS]"
type input "[PERSON_NAME]"
type input "10950"
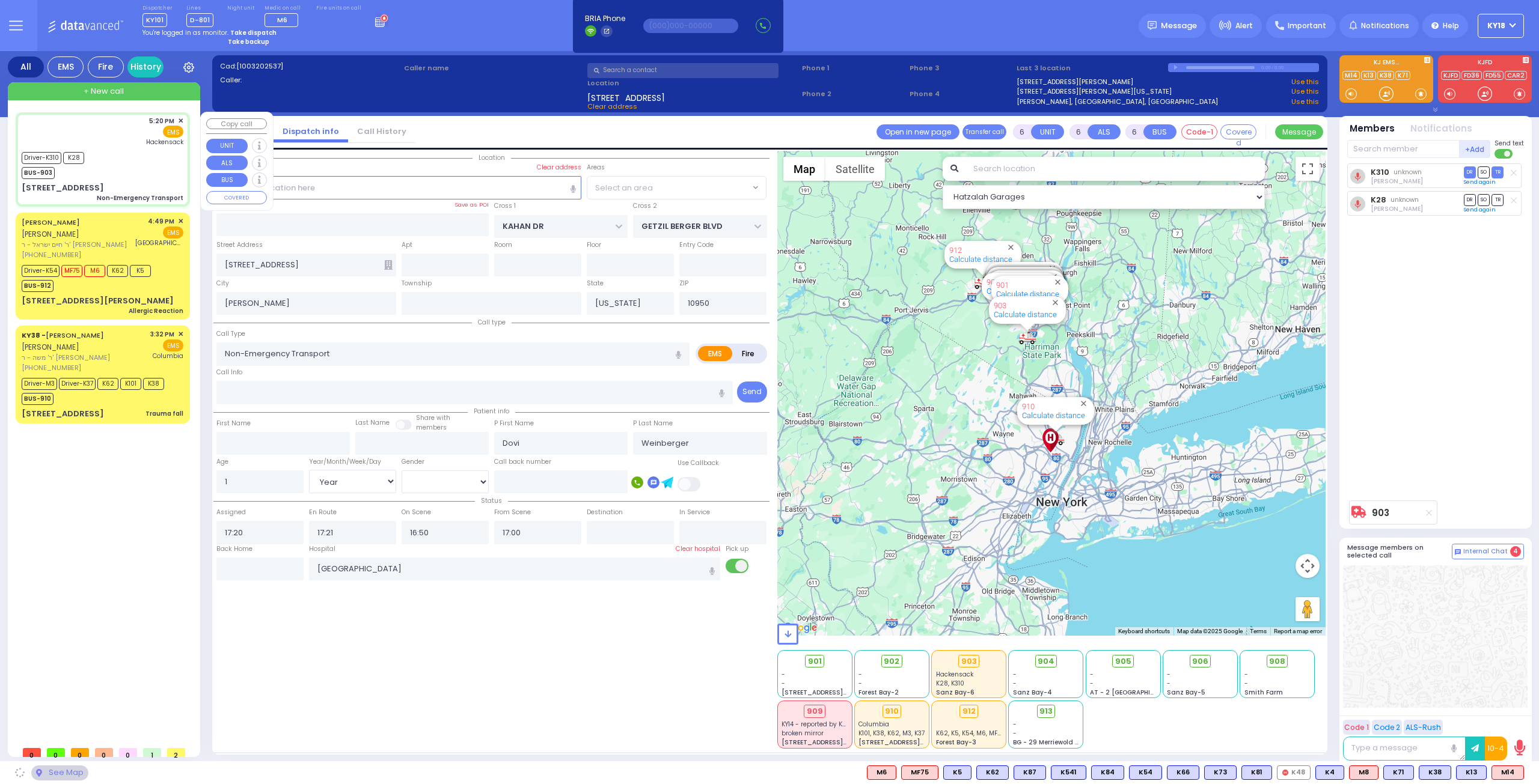
select select "SECTION 4"
